Goal: Information Seeking & Learning: Check status

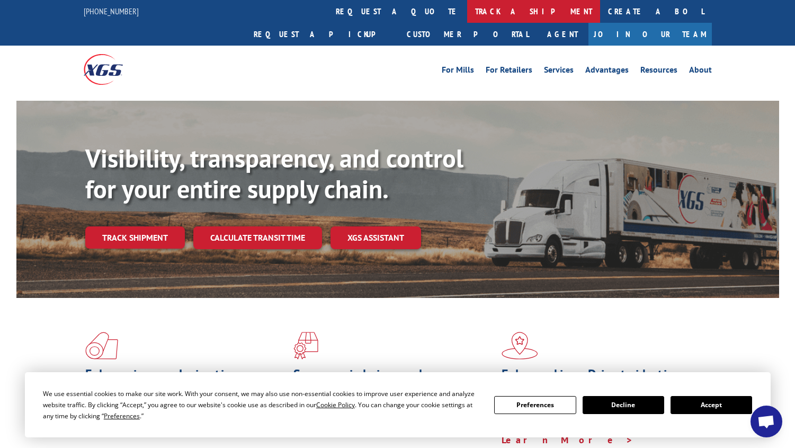
click at [467, 15] on link "track a shipment" at bounding box center [533, 11] width 133 height 23
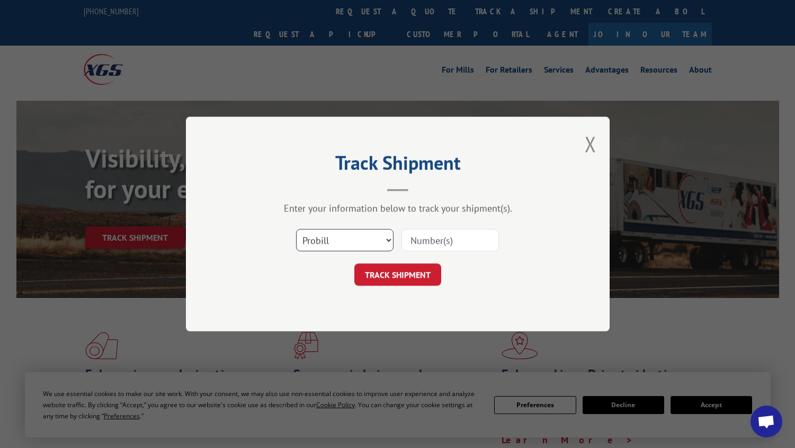
click at [336, 236] on select "Select category... Probill BOL PO" at bounding box center [344, 240] width 97 height 22
select select "bol"
click at [296, 229] on select "Select category... Probill BOL PO" at bounding box center [344, 240] width 97 height 22
click at [431, 238] on input at bounding box center [449, 240] width 97 height 22
type input "2881211"
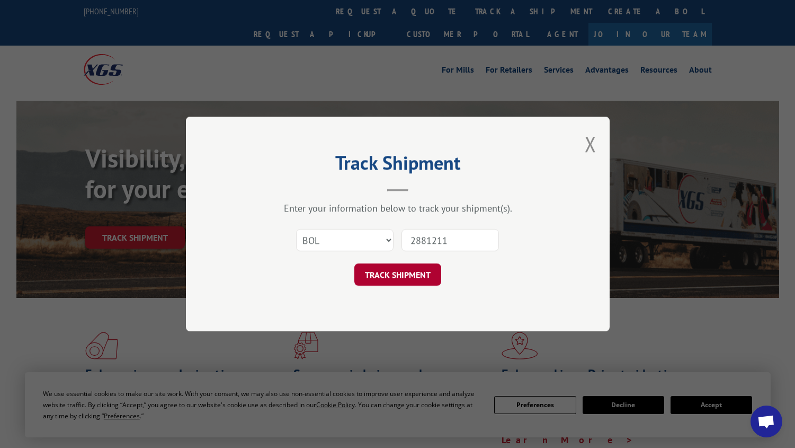
click at [406, 276] on button "TRACK SHIPMENT" at bounding box center [397, 274] width 87 height 22
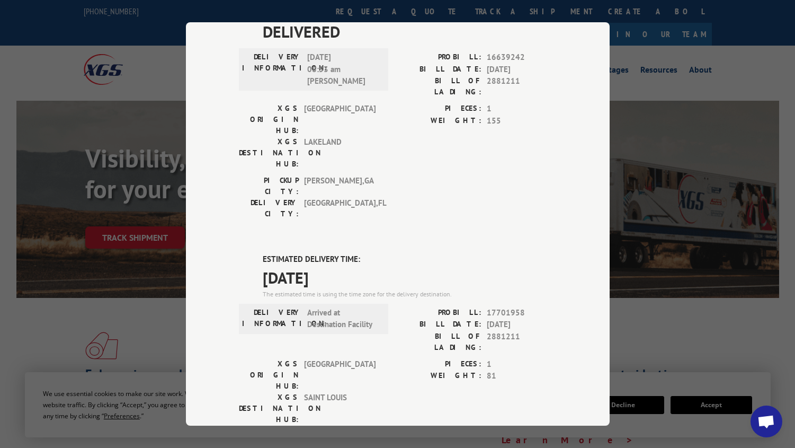
scroll to position [106, 0]
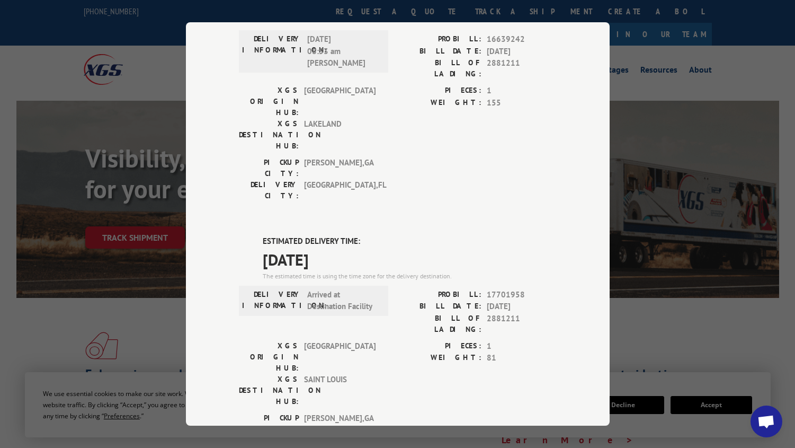
click at [546, 247] on span "[DATE]" at bounding box center [410, 259] width 294 height 24
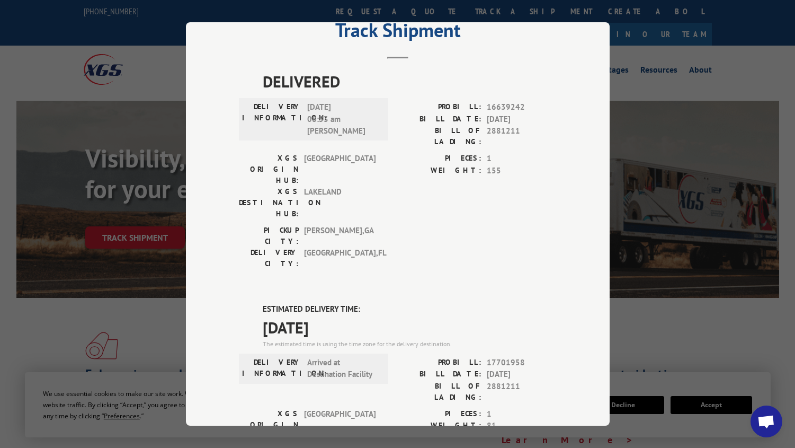
scroll to position [0, 0]
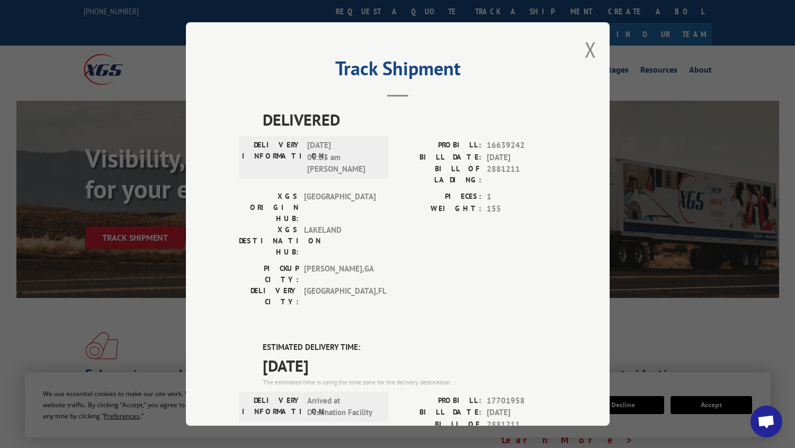
click at [580, 52] on div "Track Shipment DELIVERED DELIVERY INFORMATION: [DATE] 08:53 am [PERSON_NAME]: 1…" at bounding box center [398, 223] width 424 height 403
click at [591, 47] on button "Close modal" at bounding box center [591, 49] width 12 height 28
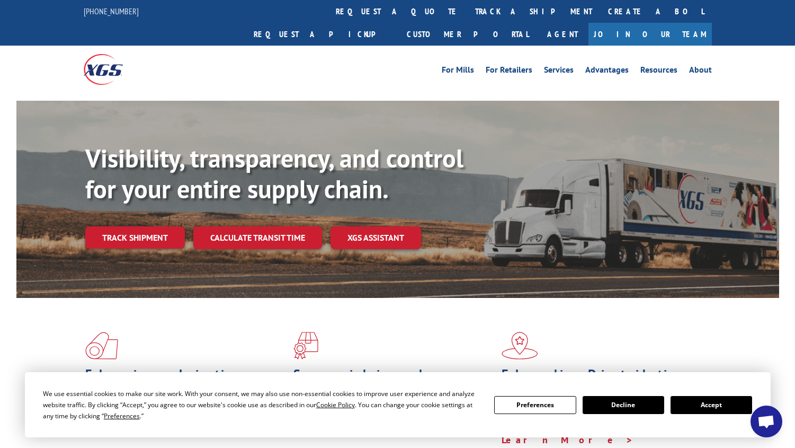
click at [467, 12] on link "track a shipment" at bounding box center [533, 11] width 133 height 23
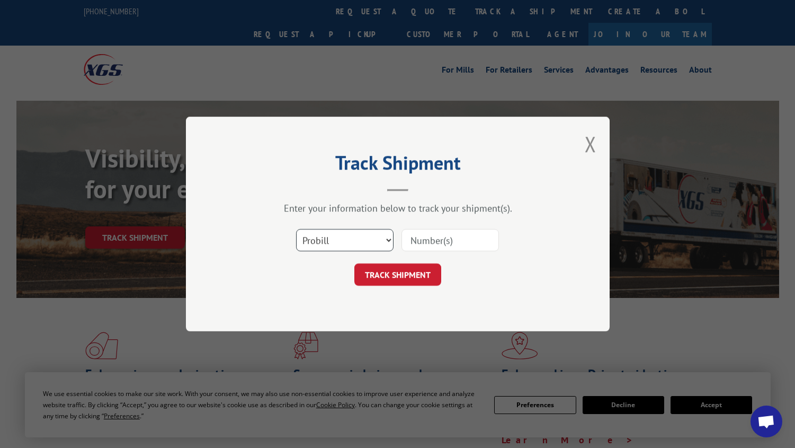
drag, startPoint x: 347, startPoint y: 229, endPoint x: 355, endPoint y: 237, distance: 11.2
click at [347, 229] on select "Select category... Probill BOL PO" at bounding box center [344, 240] width 97 height 22
select select "bol"
click at [296, 229] on select "Select category... Probill BOL PO" at bounding box center [344, 240] width 97 height 22
click at [464, 231] on input at bounding box center [449, 240] width 97 height 22
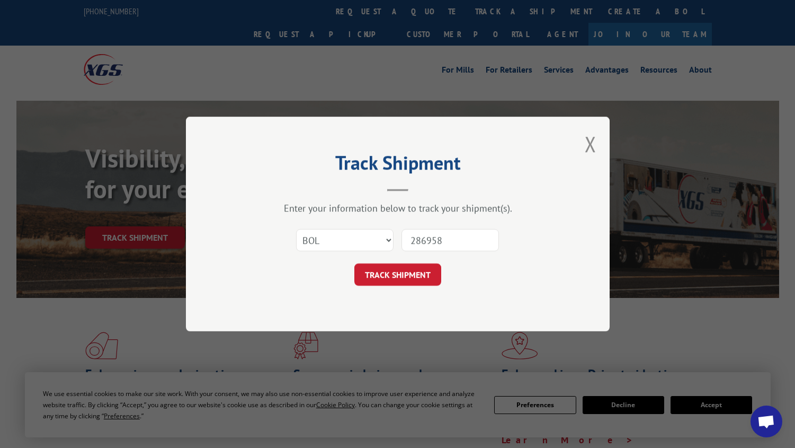
type input "2869584"
click button "TRACK SHIPMENT" at bounding box center [397, 274] width 87 height 22
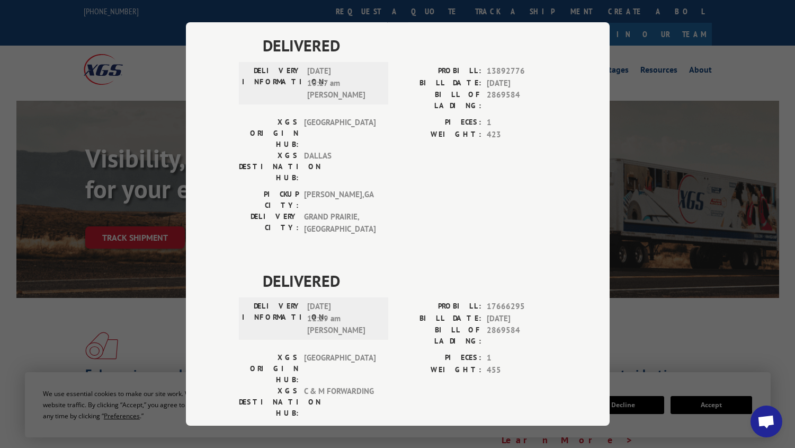
scroll to position [212, 0]
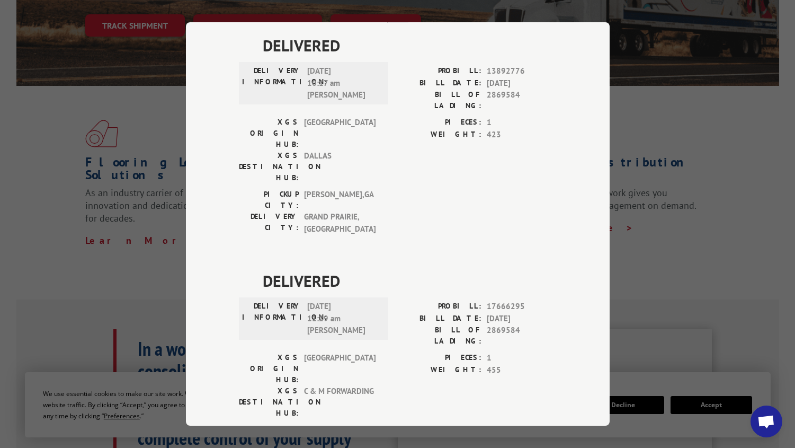
drag, startPoint x: 694, startPoint y: 231, endPoint x: 682, endPoint y: 227, distance: 12.9
click at [694, 231] on div "Track Shipment DELIVERED DELIVERY INFORMATION: [DATE] 10:17 am [PERSON_NAME] PR…" at bounding box center [397, 224] width 795 height 448
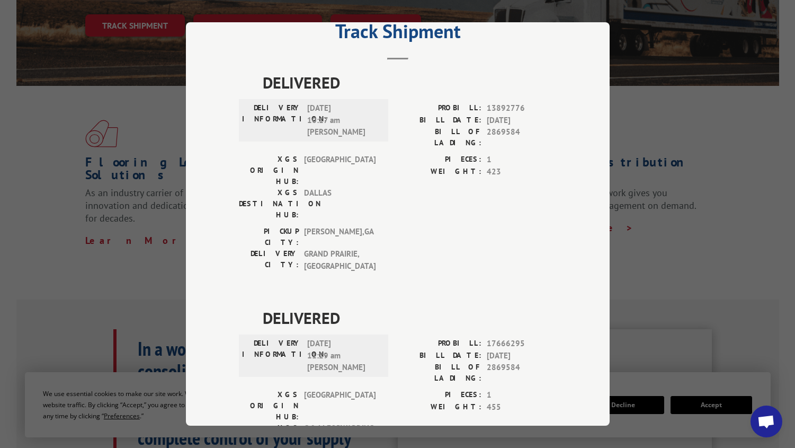
scroll to position [0, 0]
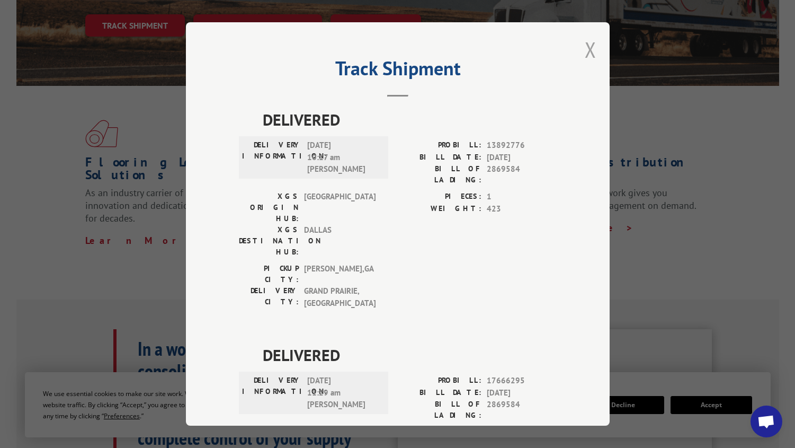
click at [585, 44] on button "Close modal" at bounding box center [591, 49] width 12 height 28
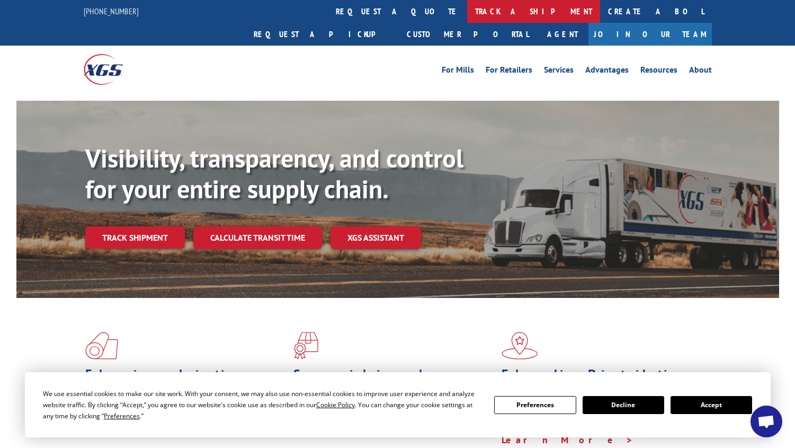
click at [467, 14] on link "track a shipment" at bounding box center [533, 11] width 133 height 23
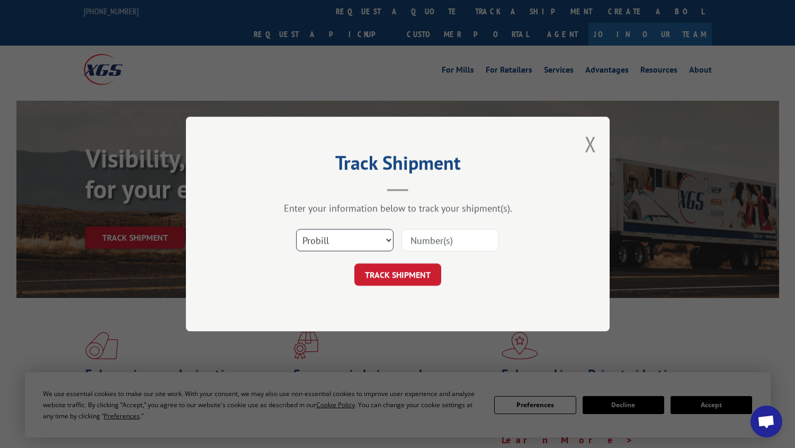
click at [336, 231] on select "Select category... Probill BOL PO" at bounding box center [344, 240] width 97 height 22
select select "bol"
click at [296, 229] on select "Select category... Probill BOL PO" at bounding box center [344, 240] width 97 height 22
click at [451, 234] on input at bounding box center [449, 240] width 97 height 22
click at [593, 140] on button "Close modal" at bounding box center [591, 144] width 12 height 28
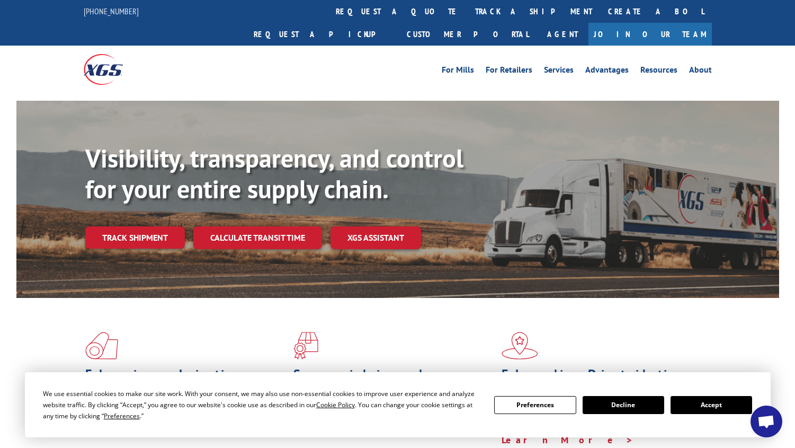
click at [577, 191] on div "Visibility, transparency, and control for your entire supply chain. Track shipm…" at bounding box center [432, 217] width 694 height 148
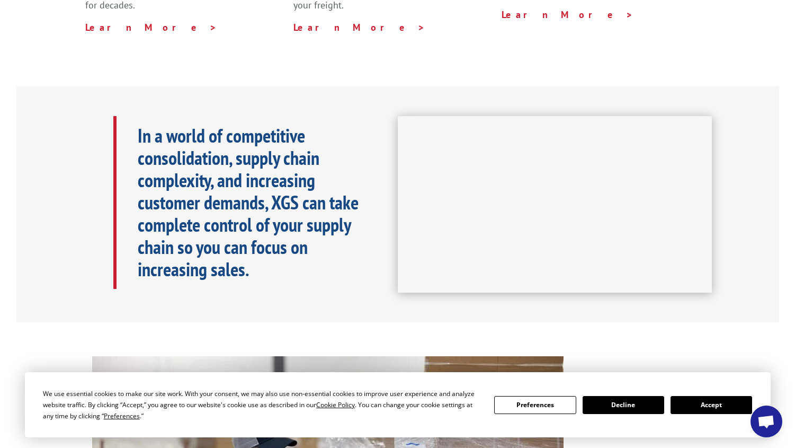
scroll to position [477, 0]
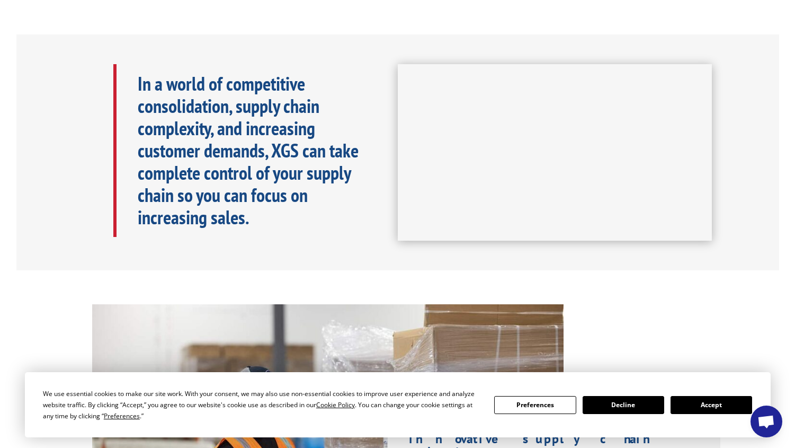
click at [601, 407] on button "Decline" at bounding box center [624, 405] width 82 height 18
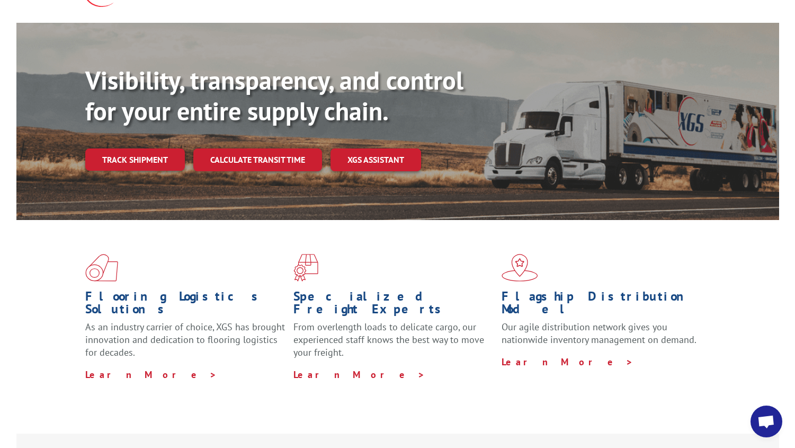
scroll to position [0, 0]
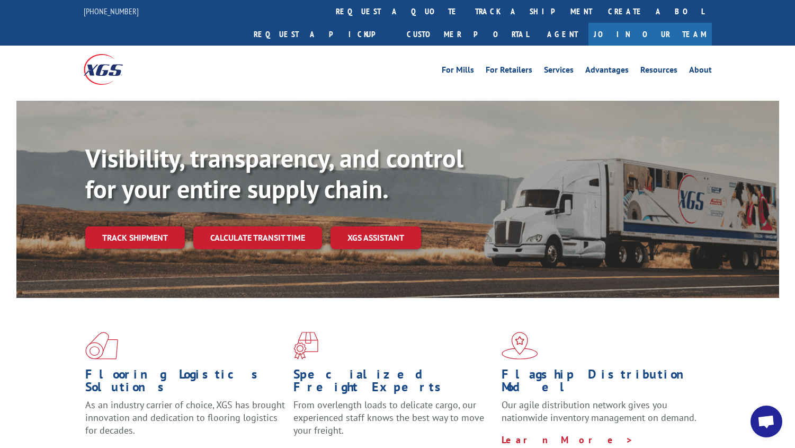
click at [616, 207] on div "Visibility, transparency, and control for your entire supply chain. Track shipm…" at bounding box center [432, 217] width 694 height 148
